Goal: Transaction & Acquisition: Subscribe to service/newsletter

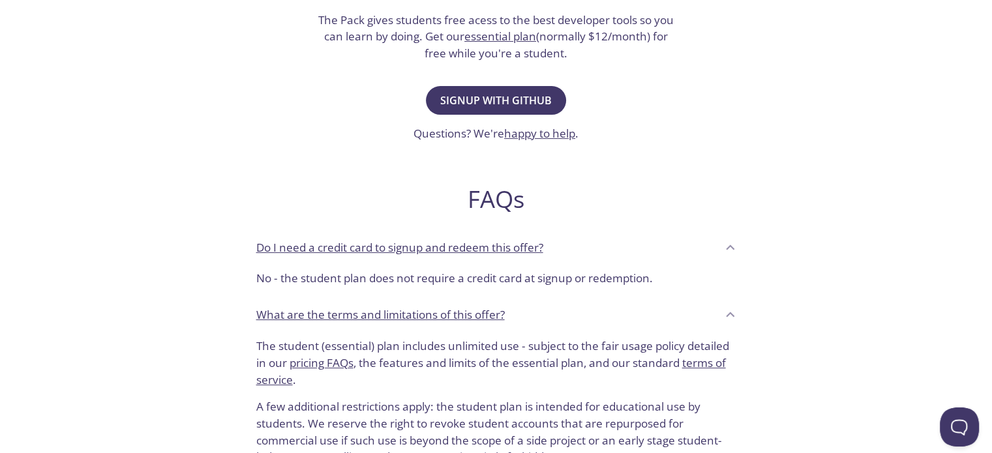
scroll to position [326, 0]
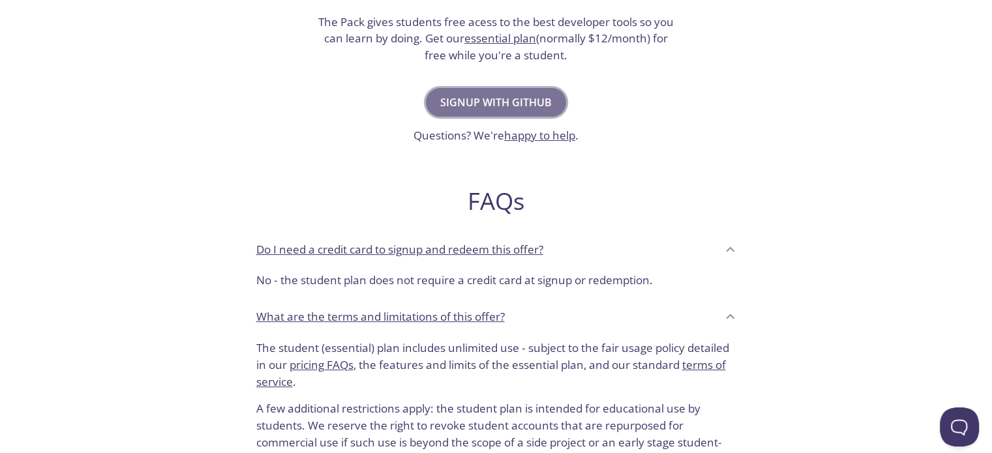
click at [538, 107] on span "Signup with GitHub" at bounding box center [496, 102] width 112 height 18
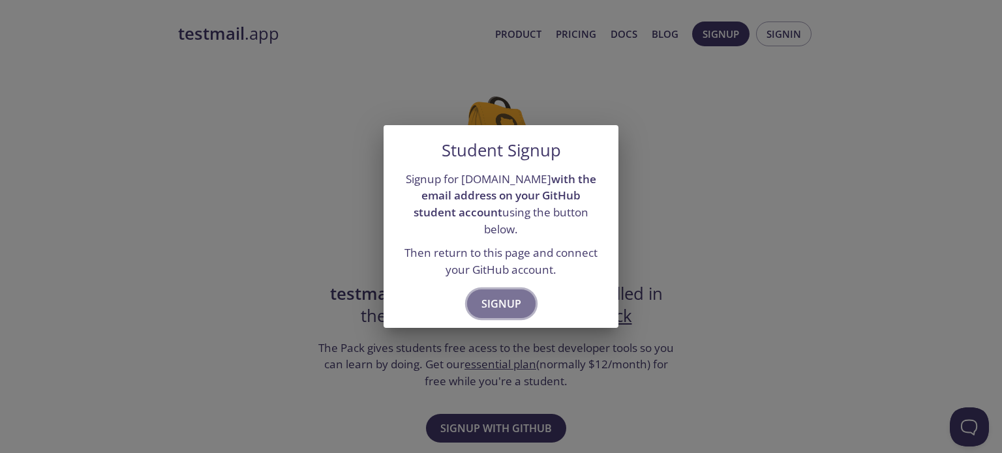
click at [526, 296] on button "Signup" at bounding box center [501, 304] width 68 height 29
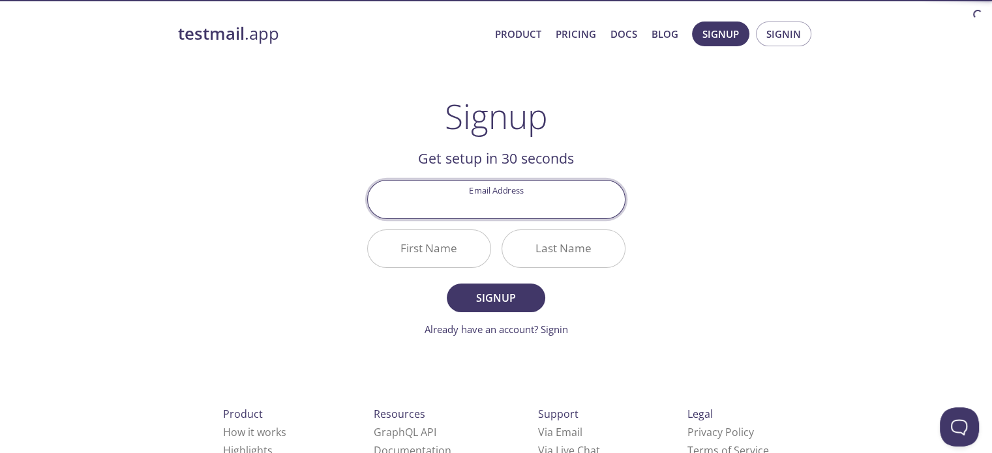
click at [544, 207] on input "Email Address" at bounding box center [496, 199] width 257 height 37
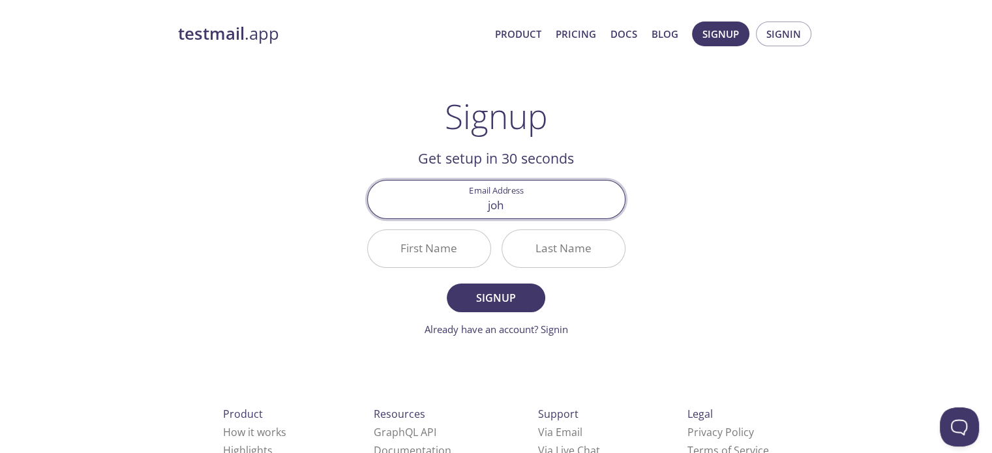
type input "johncarlo.sinoy@rdpolytech.ca"
click at [441, 252] on input "First Name" at bounding box center [429, 248] width 123 height 37
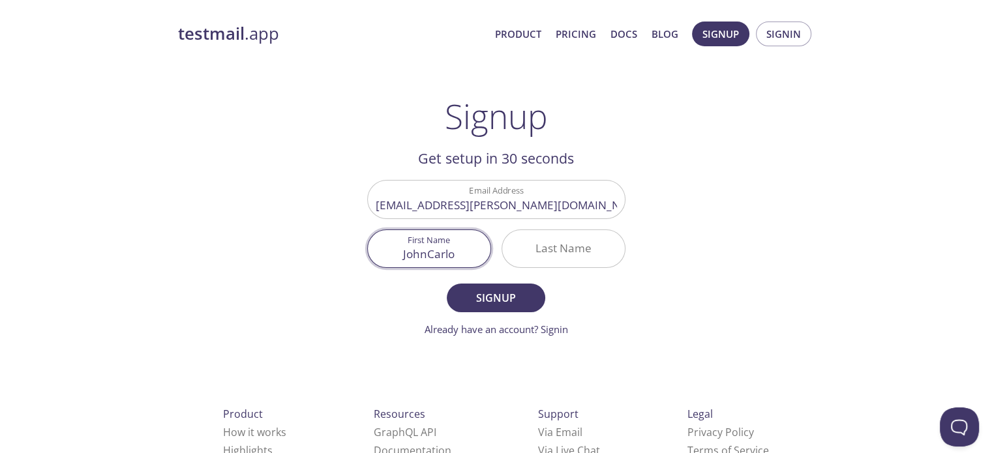
type input "JohnCarlo"
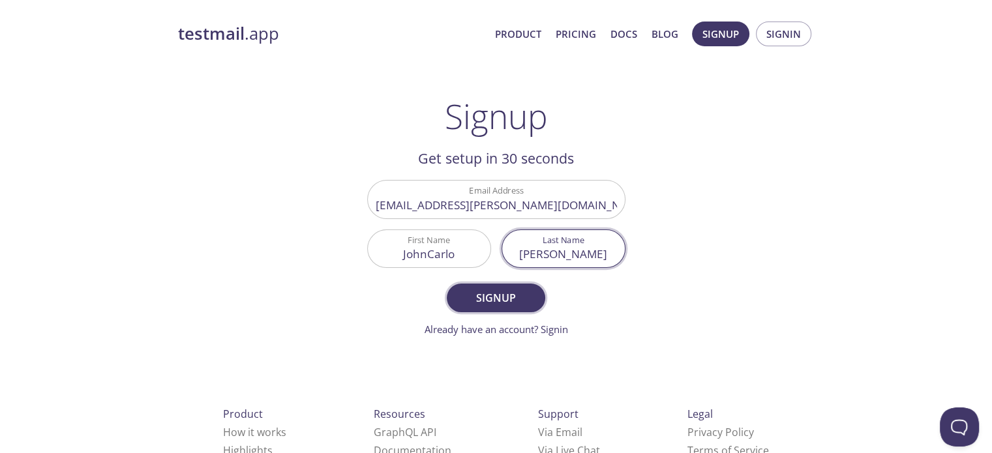
type input "Sinoy"
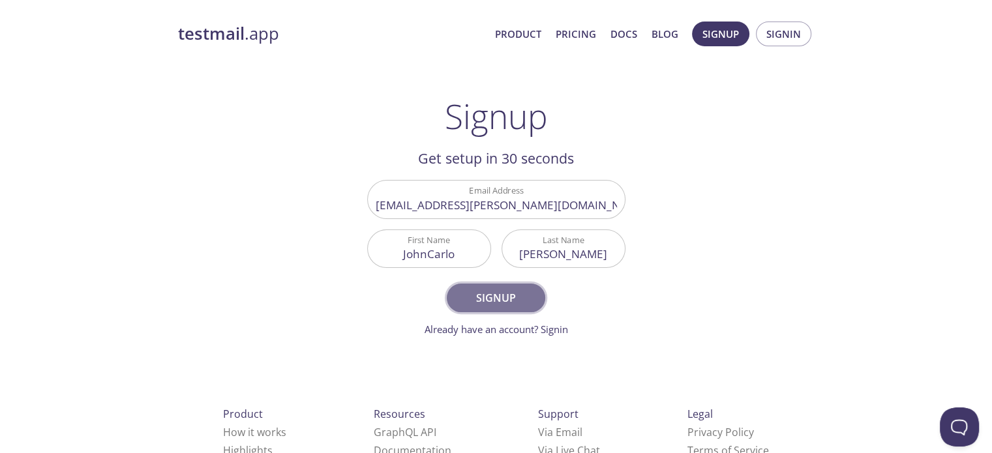
click at [523, 303] on span "Signup" at bounding box center [495, 298] width 69 height 18
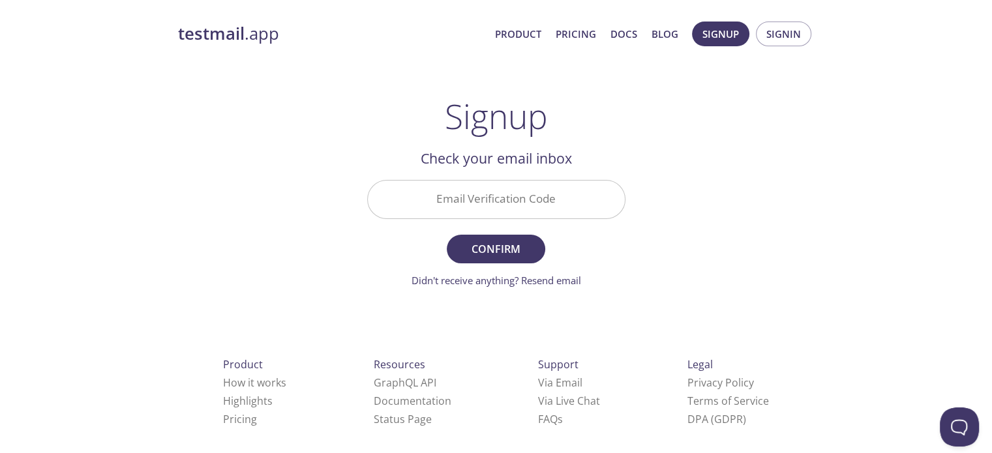
click at [554, 200] on input "Email Verification Code" at bounding box center [496, 199] width 257 height 37
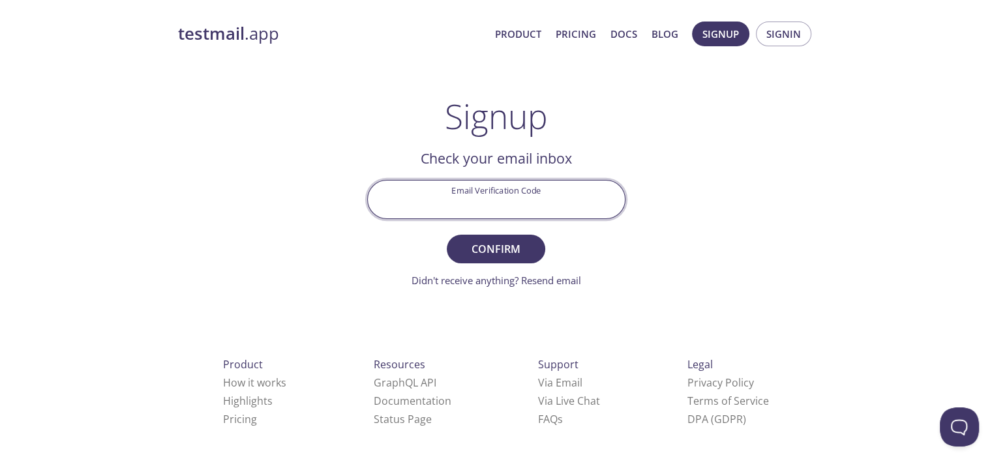
click at [673, 145] on div "testmail .app Product Pricing Docs Blog Signup Signin Signup Get setup in 30 se…" at bounding box center [496, 287] width 668 height 549
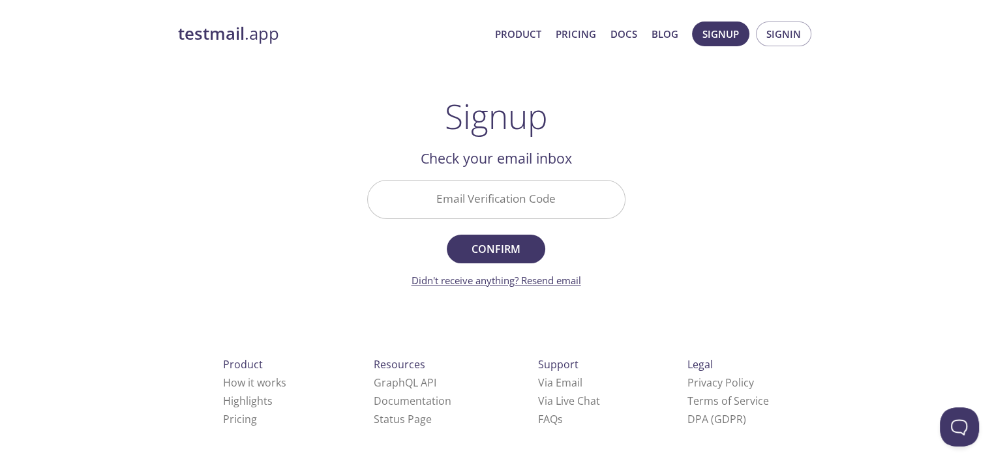
click at [487, 281] on link "Didn't receive anything? Resend email" at bounding box center [497, 280] width 170 height 13
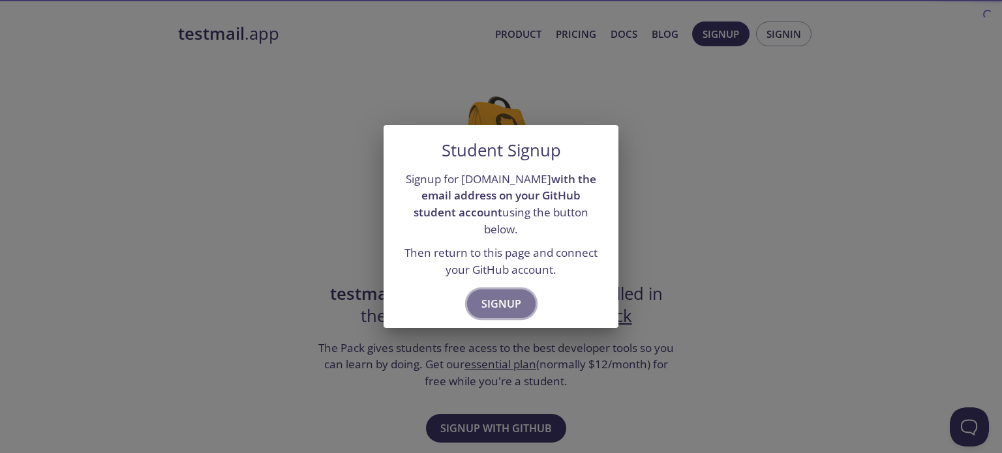
click at [517, 290] on button "Signup" at bounding box center [501, 304] width 68 height 29
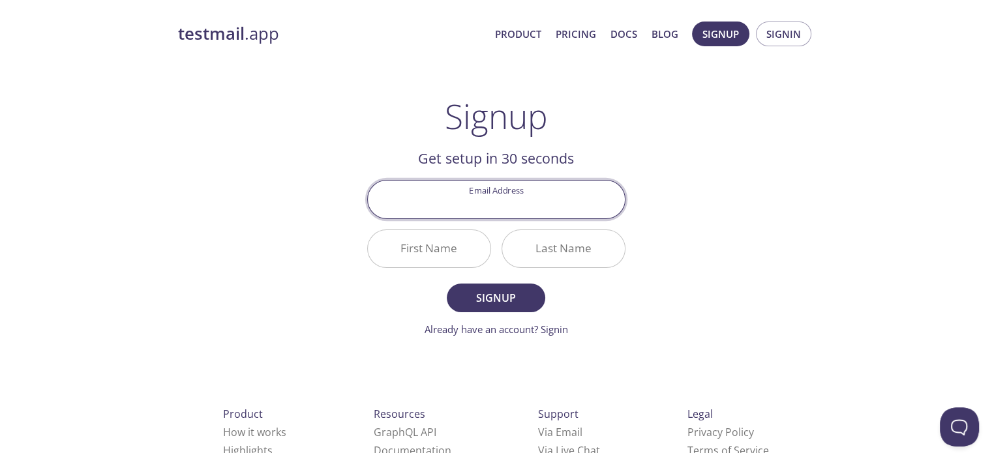
click at [505, 203] on input "Email Address" at bounding box center [496, 199] width 257 height 37
type input "jcsinoy91@gmail.com"
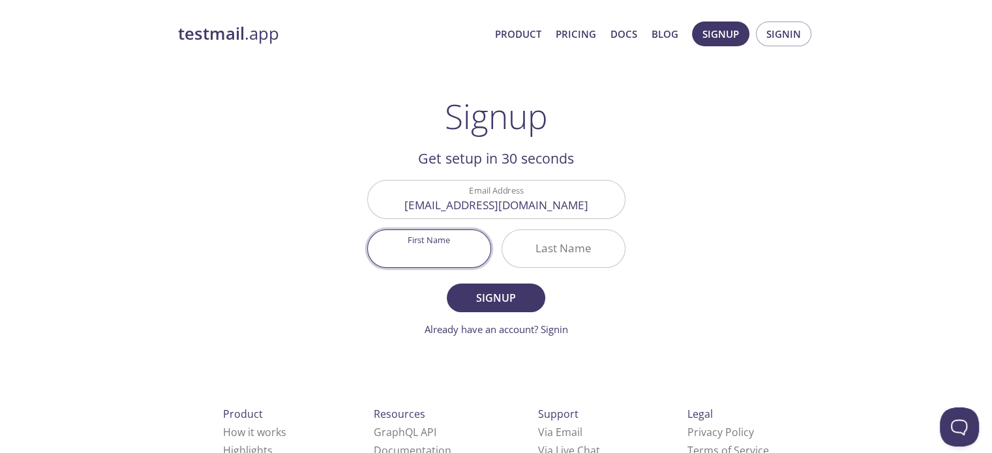
type input "`"
type input "JohnCarlo"
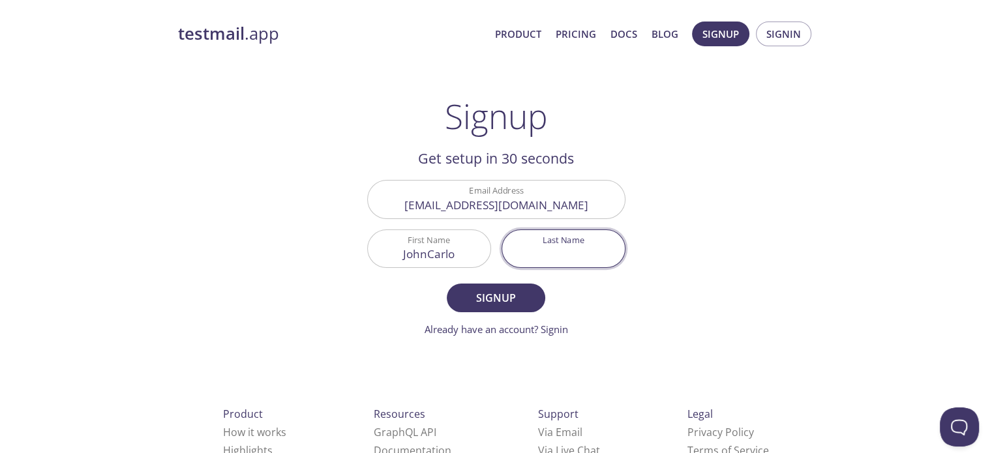
type input "I"
type input "Sinoy"
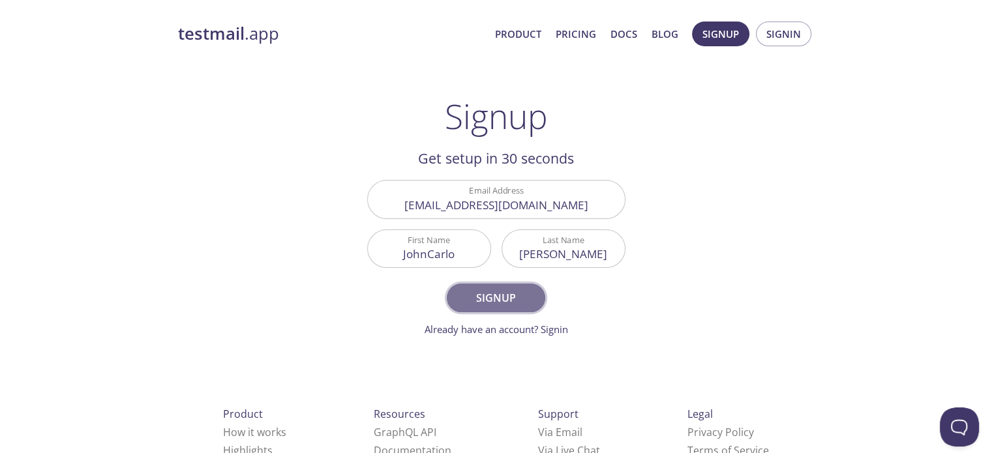
click at [511, 286] on button "Signup" at bounding box center [496, 298] width 98 height 29
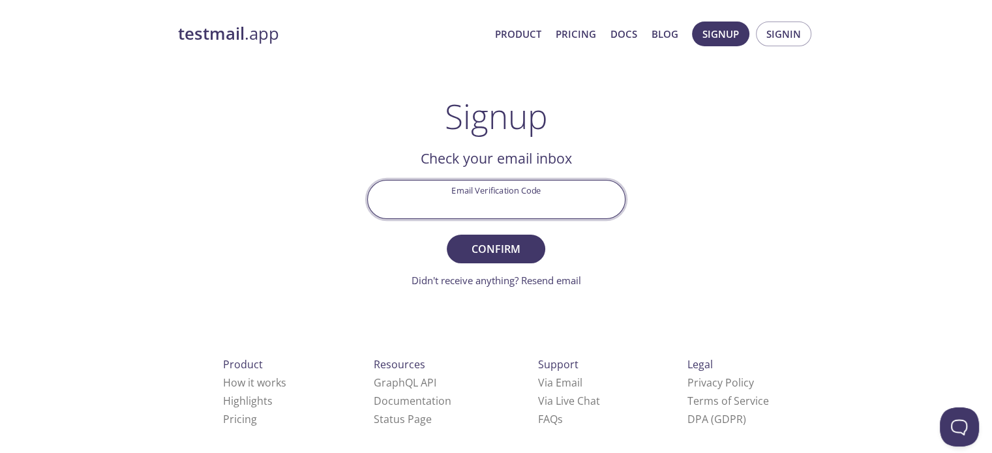
click at [519, 204] on input "Email Verification Code" at bounding box center [496, 199] width 257 height 37
click at [526, 197] on input "Email Verification Code" at bounding box center [496, 199] width 257 height 37
type input "DFN9G5G"
click at [518, 248] on span "Confirm" at bounding box center [495, 249] width 69 height 18
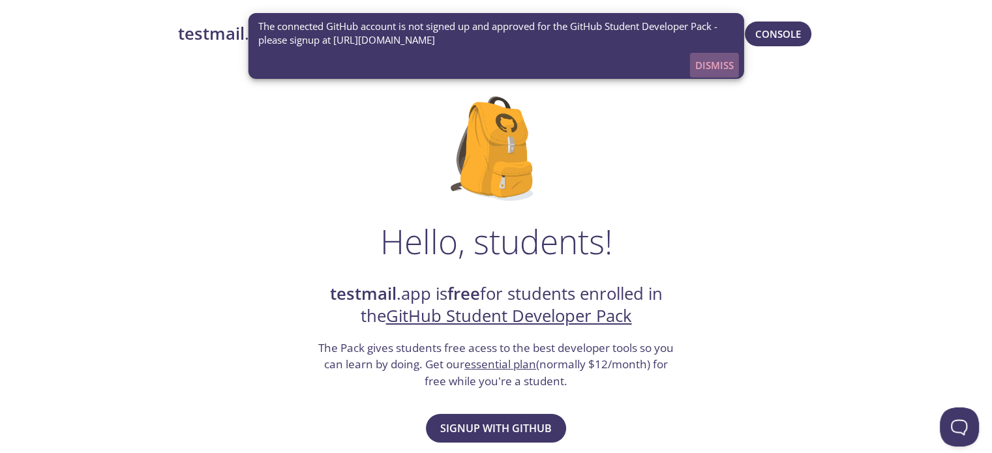
click at [723, 62] on span "Dismiss" at bounding box center [714, 65] width 38 height 17
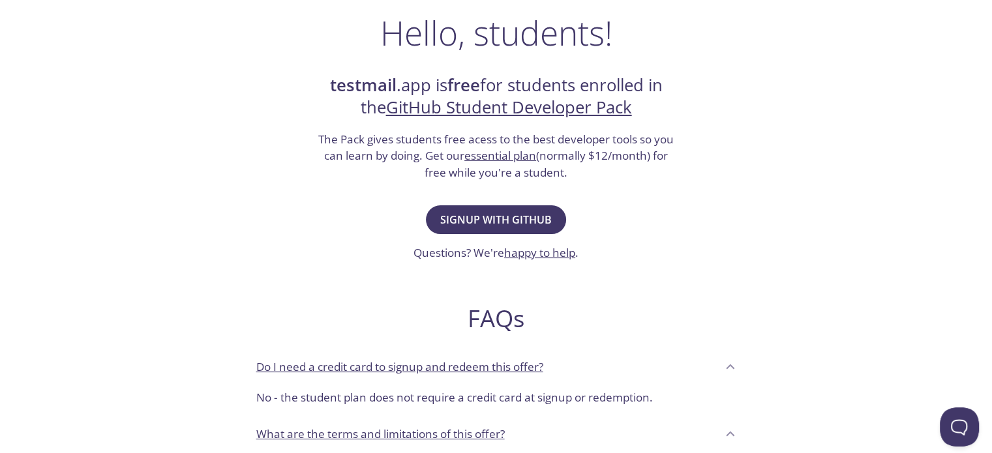
scroll to position [326, 0]
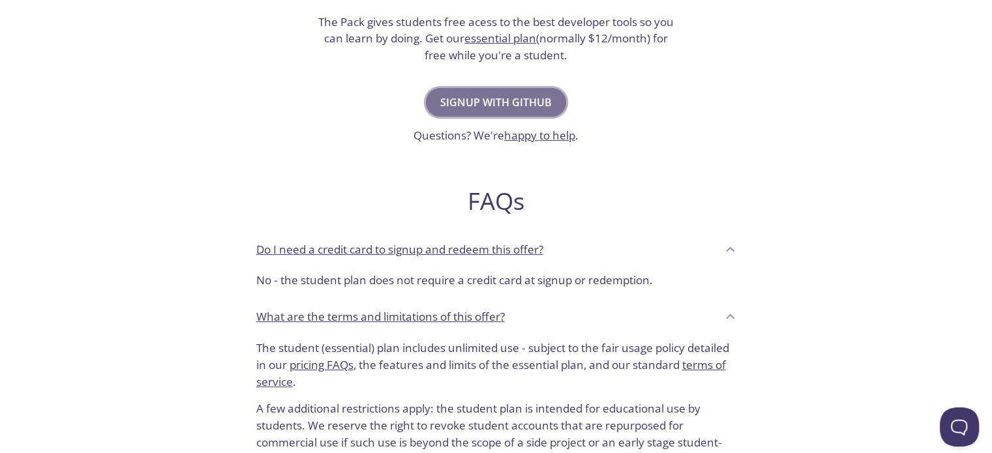
click at [549, 103] on span "Signup with GitHub" at bounding box center [496, 102] width 112 height 18
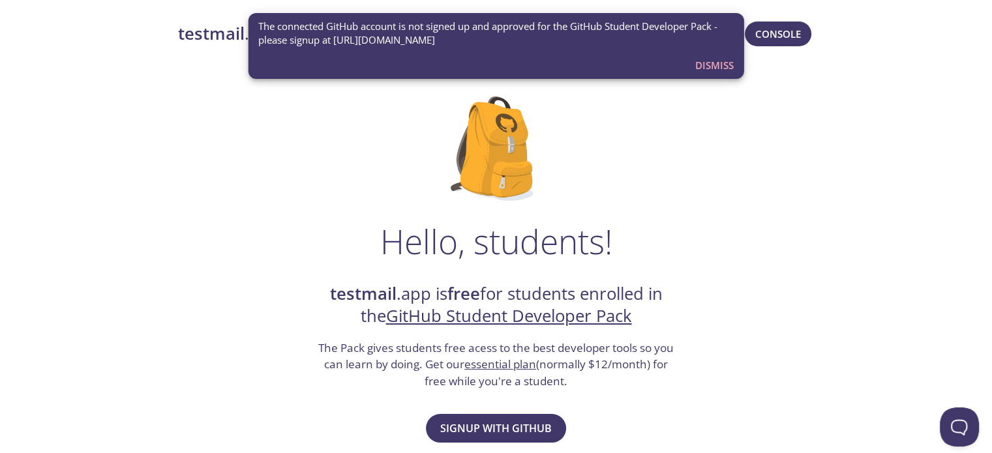
drag, startPoint x: 335, startPoint y: 36, endPoint x: 496, endPoint y: 40, distance: 161.2
click at [496, 40] on span "The connected GitHub account is not signed up and approved for the GitHub Stude…" at bounding box center [496, 34] width 476 height 28
copy span "https://education.github.com/pack"
click at [555, 429] on button "Signup with GitHub" at bounding box center [496, 428] width 140 height 29
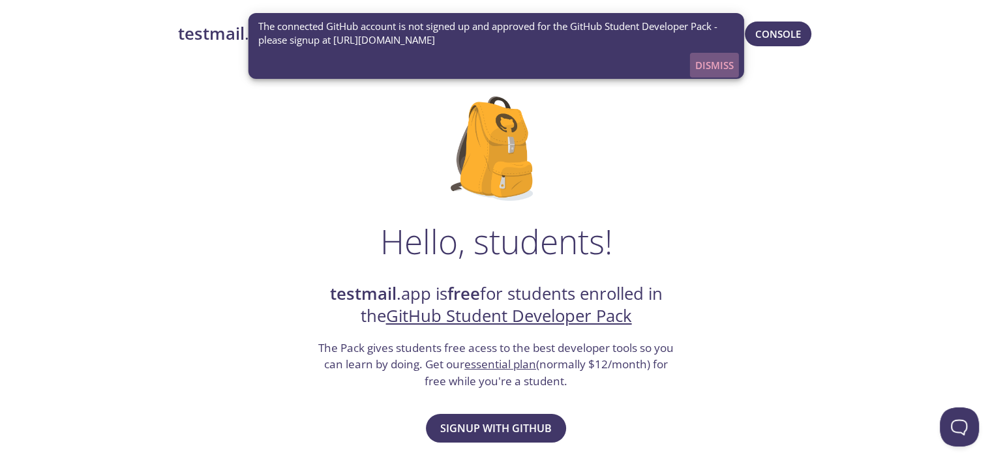
click at [715, 67] on span "Dismiss" at bounding box center [714, 65] width 38 height 17
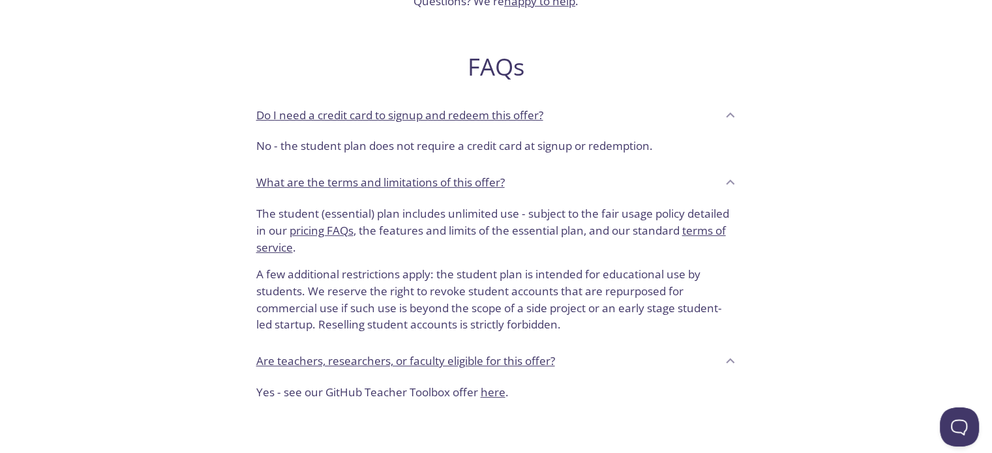
scroll to position [261, 0]
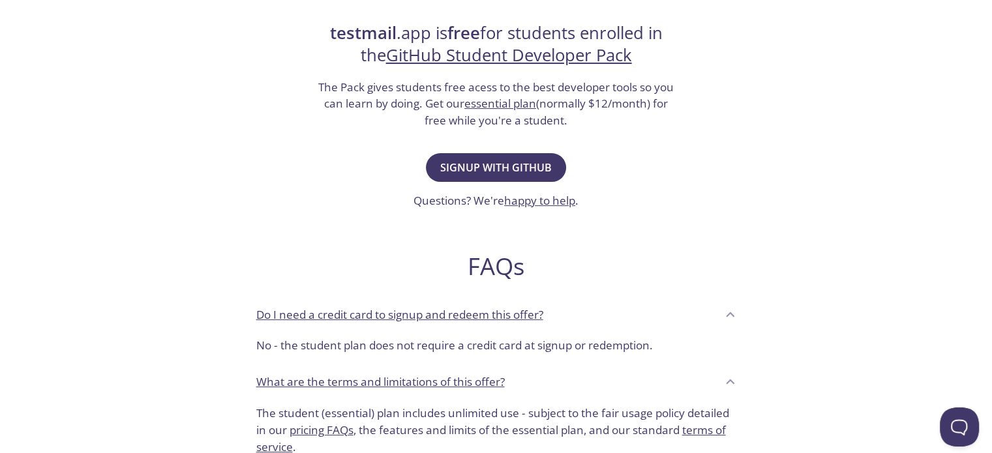
click at [508, 170] on span "Signup with GitHub" at bounding box center [496, 168] width 112 height 18
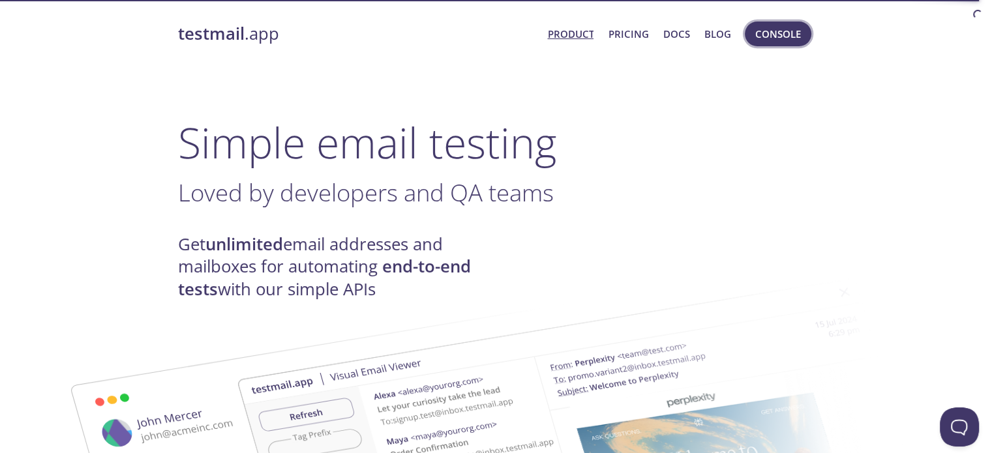
click at [800, 37] on span "Console" at bounding box center [778, 33] width 46 height 17
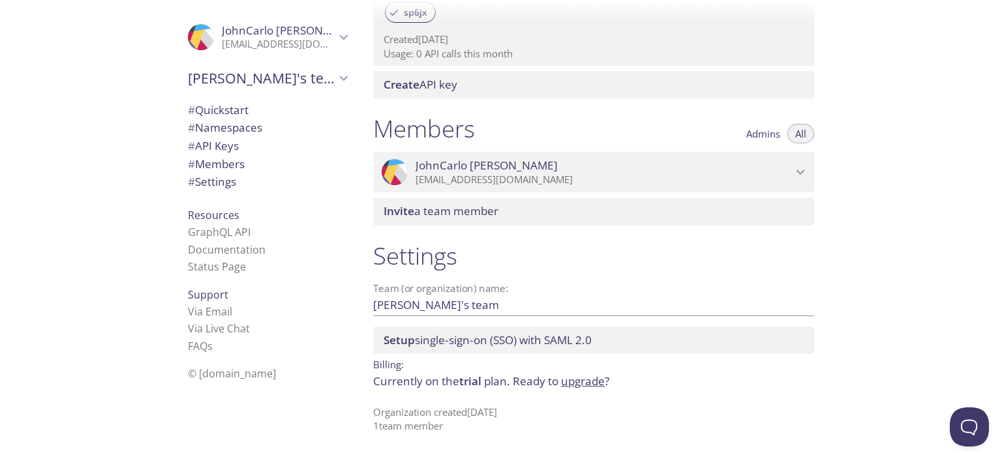
scroll to position [474, 0]
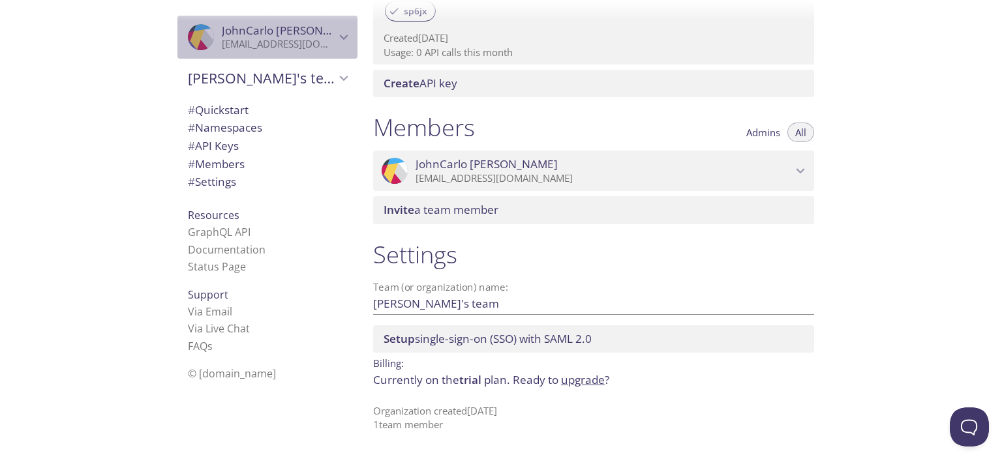
click at [336, 33] on icon "JohnCarlo Sinoy" at bounding box center [343, 37] width 17 height 17
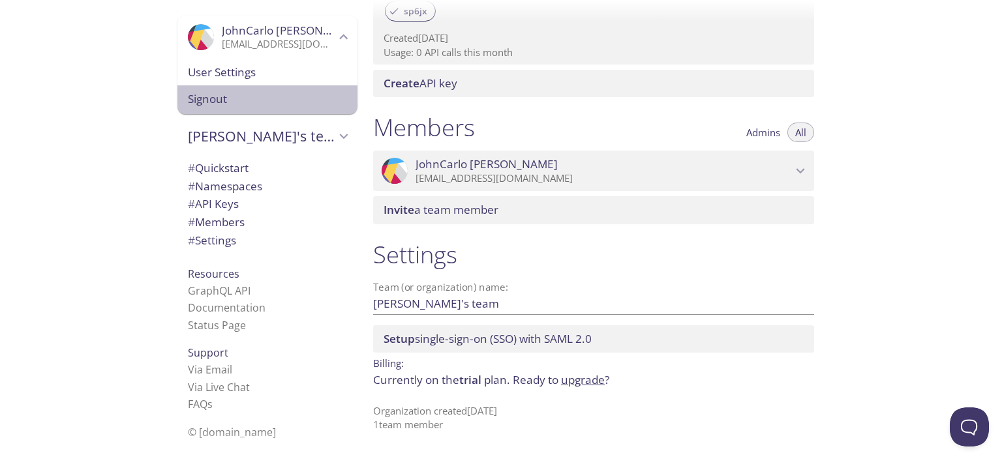
click at [217, 99] on span "Signout" at bounding box center [267, 99] width 159 height 17
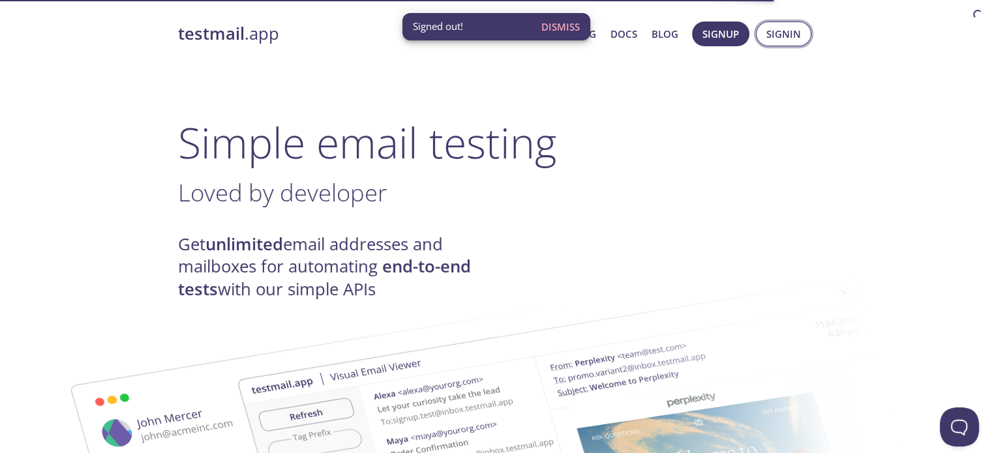
click at [791, 32] on span "Signin" at bounding box center [783, 33] width 35 height 17
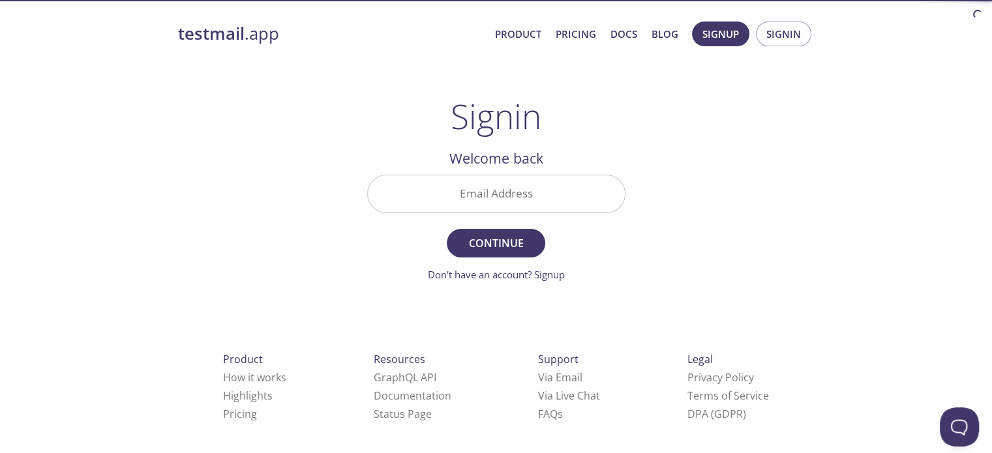
click at [532, 199] on input "Email Address" at bounding box center [496, 193] width 257 height 37
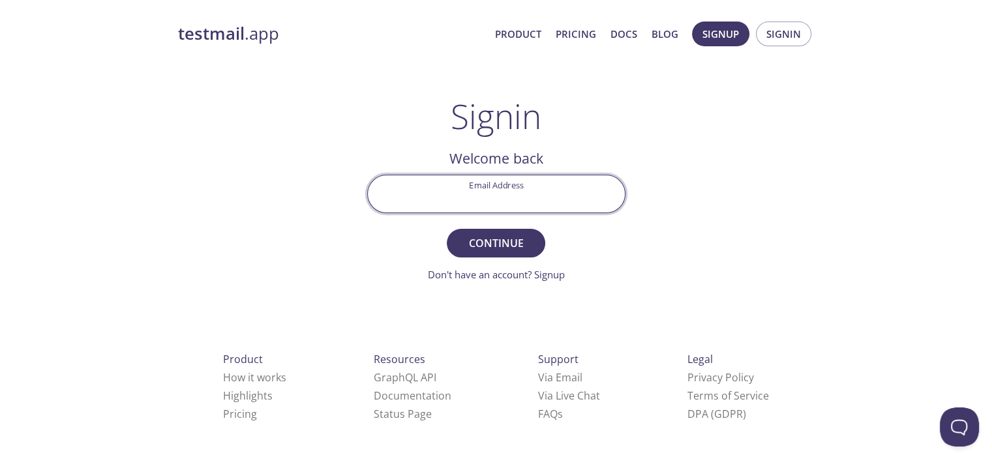
type input "jcsinoy91@gmail.com"
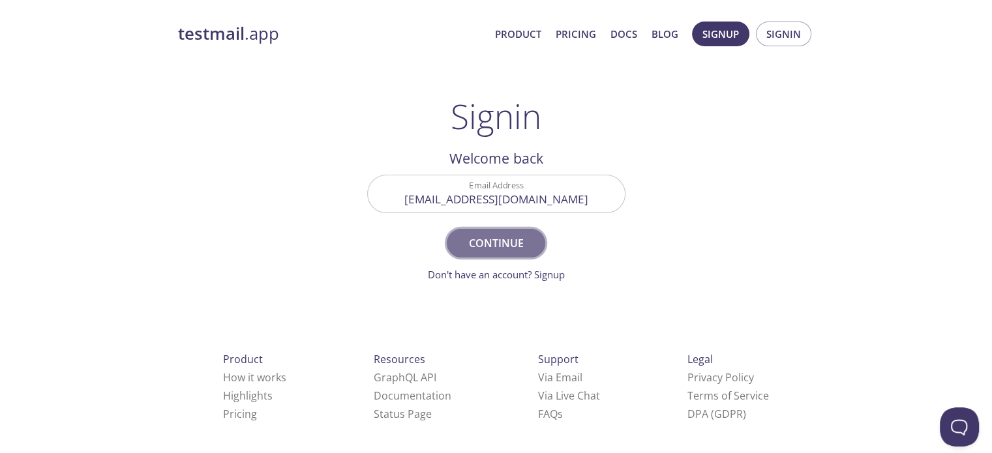
click at [506, 239] on span "Continue" at bounding box center [495, 243] width 69 height 18
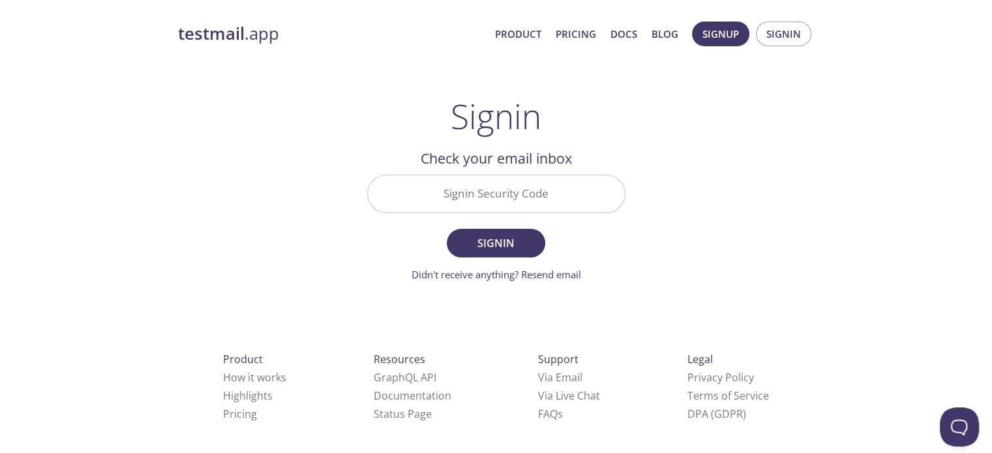
click at [523, 188] on input "Signin Security Code" at bounding box center [496, 193] width 257 height 37
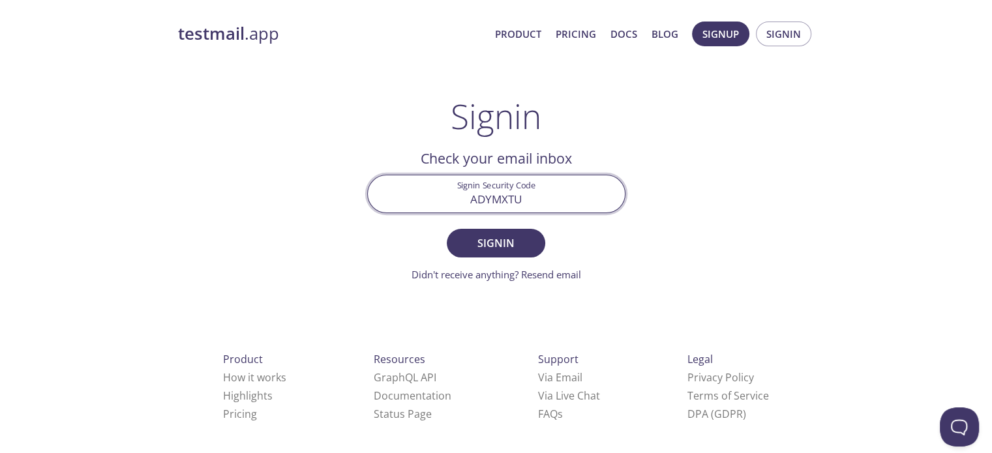
type input "ADYMXTU"
click at [447, 229] on button "Signin" at bounding box center [496, 243] width 98 height 29
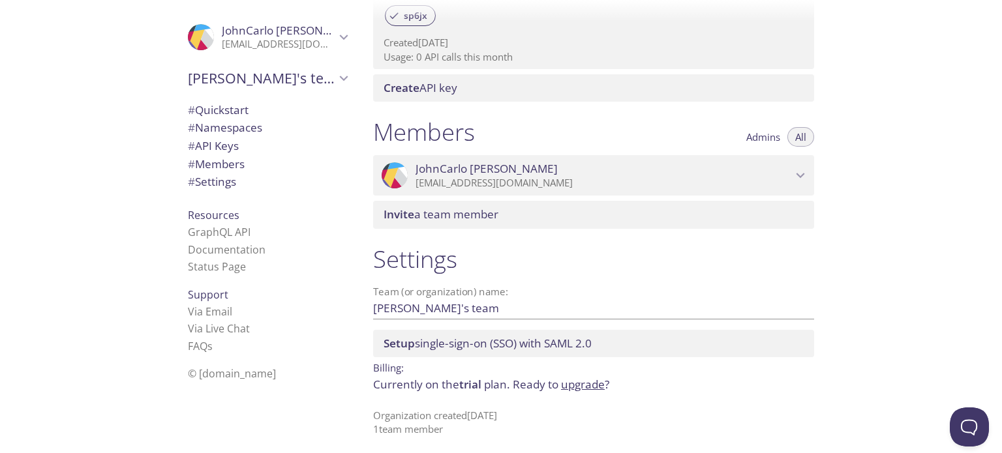
scroll to position [474, 0]
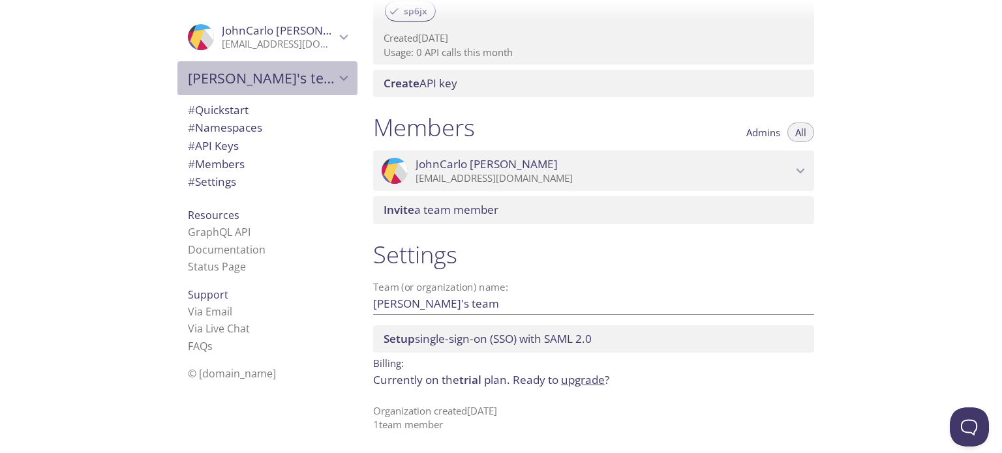
click at [335, 72] on icon "JohnCarlo's team" at bounding box center [343, 78] width 17 height 17
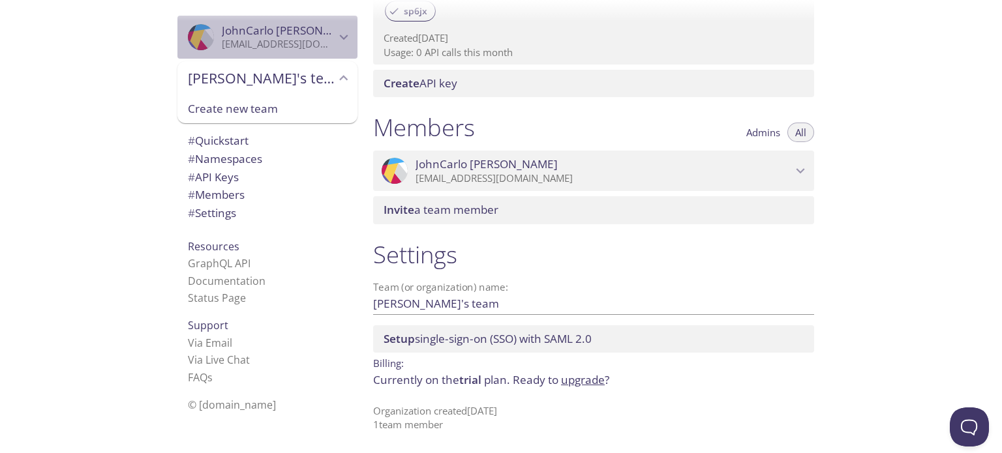
click at [271, 28] on span "JohnCarlo Sinoy" at bounding box center [293, 30] width 142 height 15
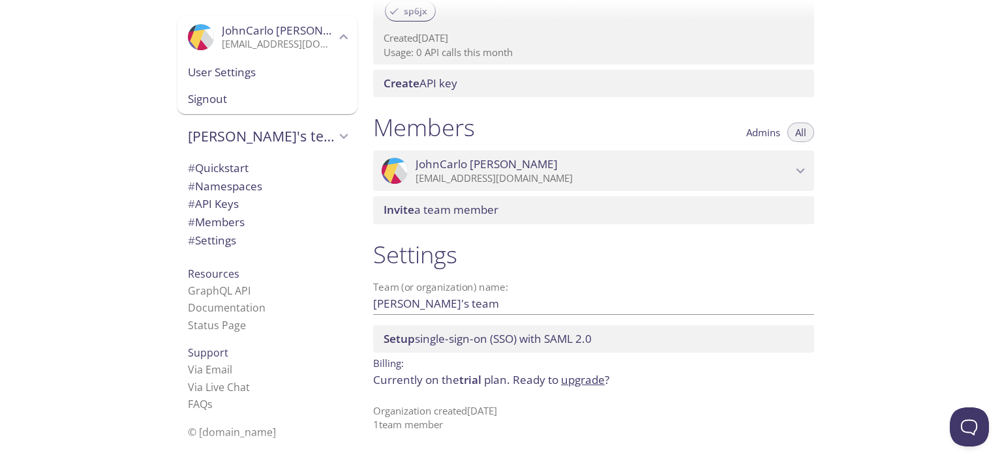
click at [232, 74] on span "User Settings" at bounding box center [267, 72] width 159 height 17
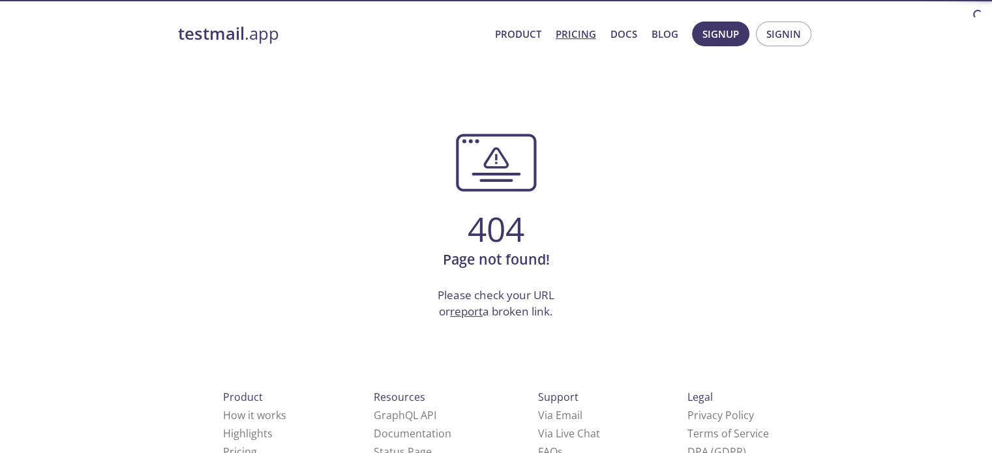
click at [577, 29] on link "Pricing" at bounding box center [576, 33] width 40 height 17
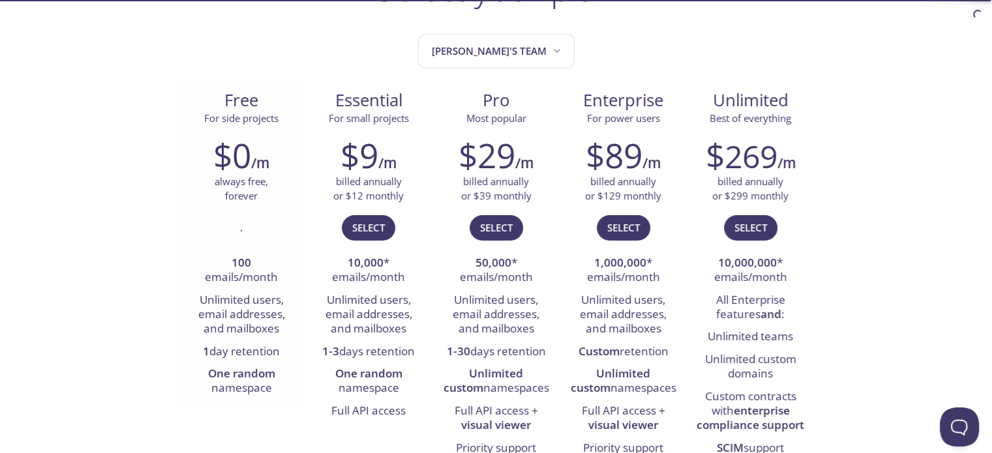
scroll to position [130, 0]
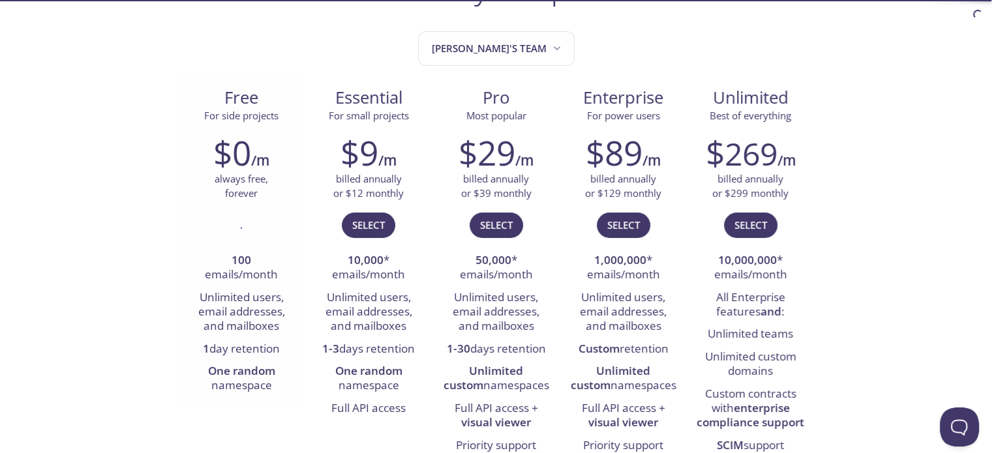
click at [241, 133] on h2 "$0" at bounding box center [232, 152] width 38 height 39
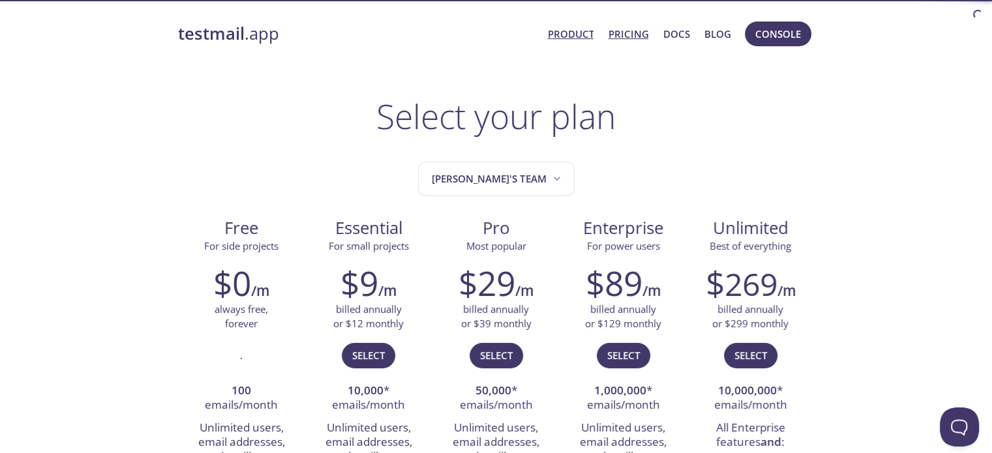
click at [575, 33] on link "Product" at bounding box center [570, 33] width 46 height 17
